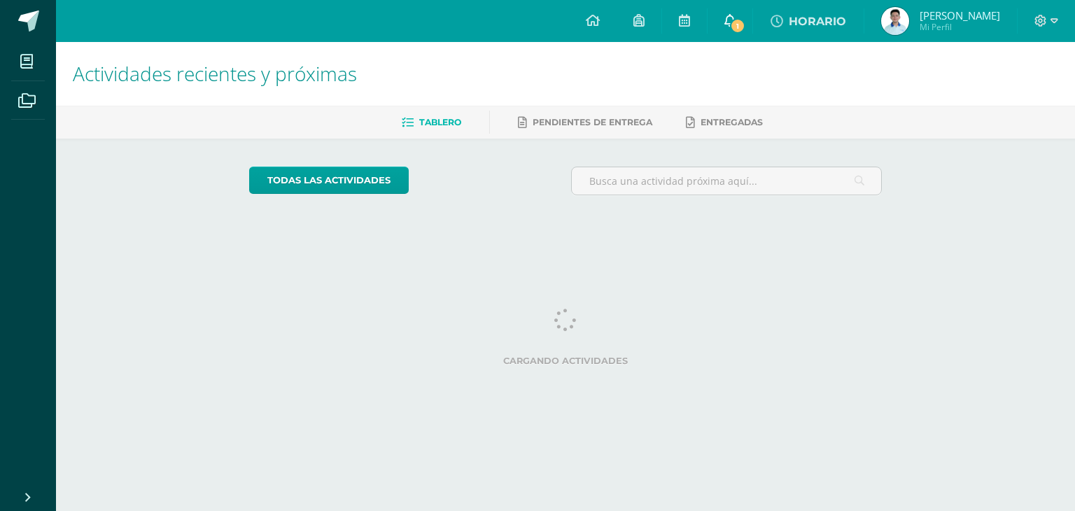
click at [730, 21] on span "1" at bounding box center [737, 25] width 15 height 15
click at [730, 21] on link "0" at bounding box center [730, 21] width 45 height 42
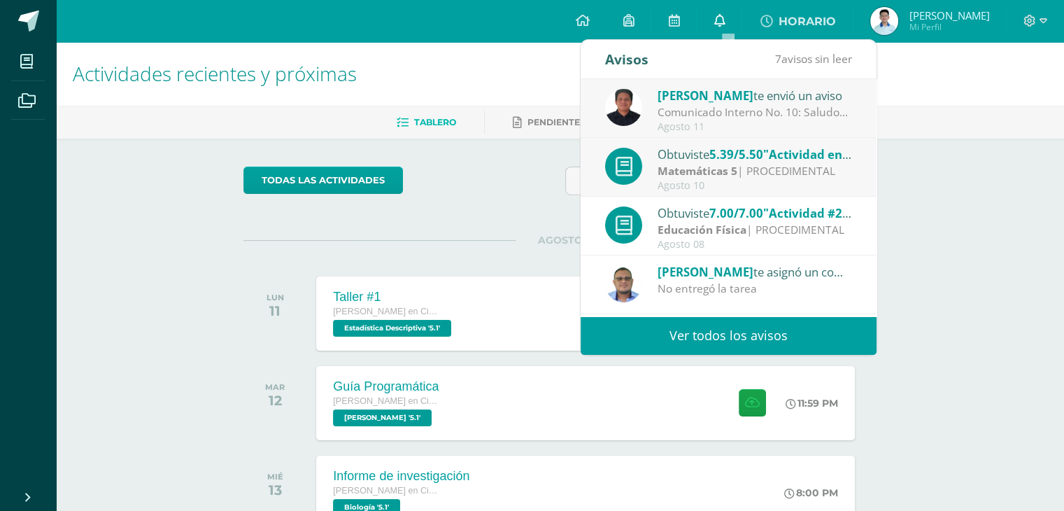
click at [730, 21] on link "0" at bounding box center [719, 21] width 45 height 42
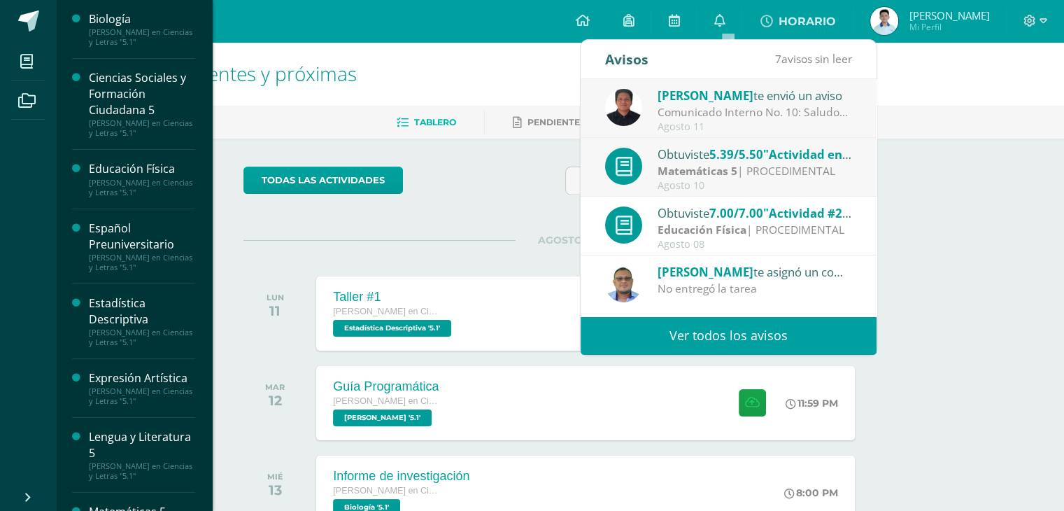
click at [136, 46] on div "[PERSON_NAME] en Ciencias y Letras "5.1"" at bounding box center [142, 37] width 106 height 20
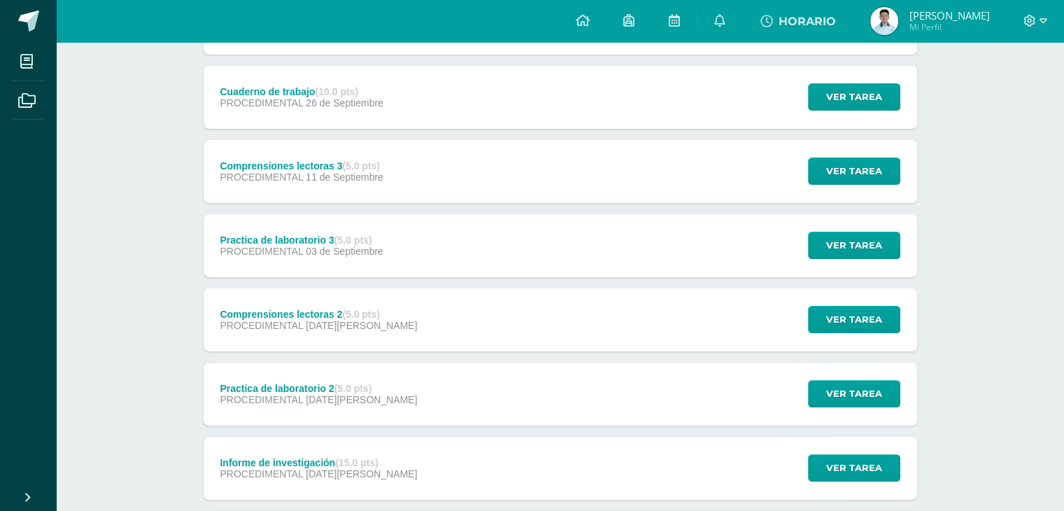
scroll to position [420, 0]
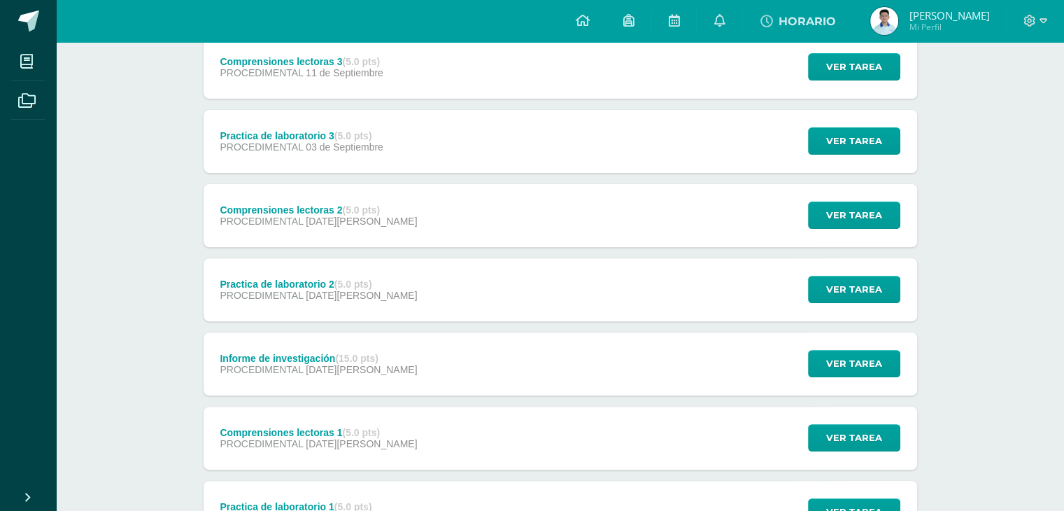
click at [808, 358] on div "Ver tarea" at bounding box center [852, 363] width 130 height 63
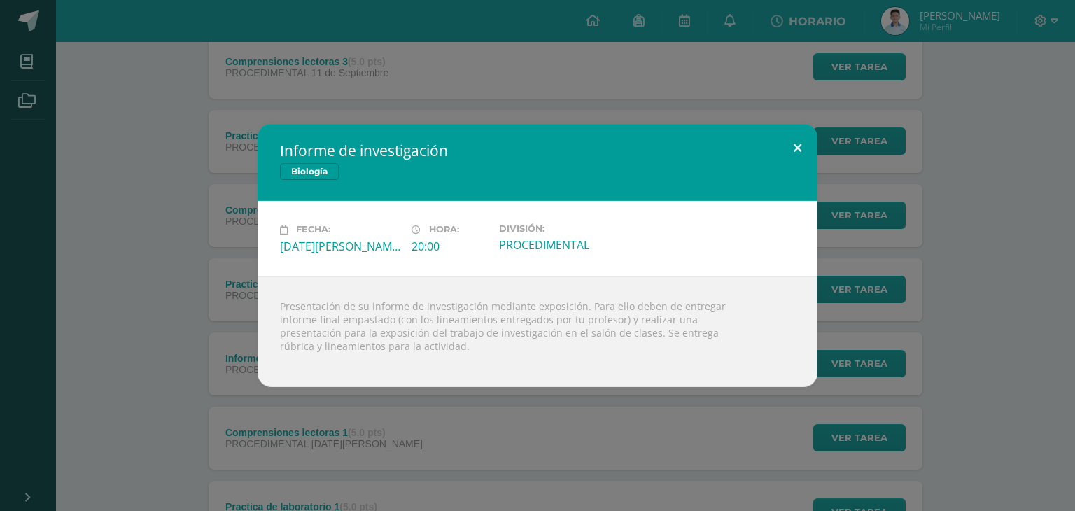
click at [789, 150] on button at bounding box center [797, 148] width 40 height 48
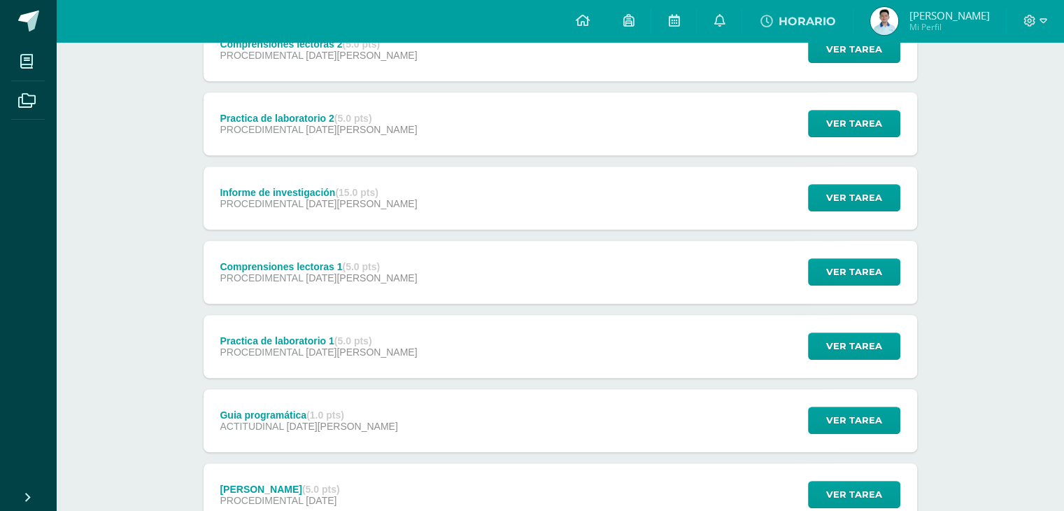
scroll to position [694, 0]
